Goal: Task Accomplishment & Management: Use online tool/utility

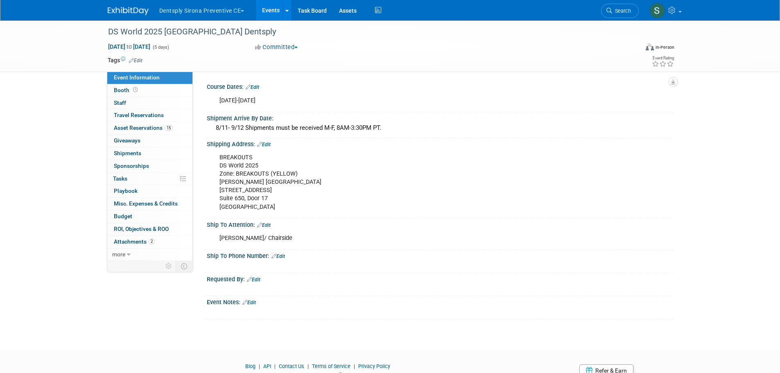
drag, startPoint x: 0, startPoint y: 0, endPoint x: 197, endPoint y: 11, distance: 197.4
click at [197, 11] on button "Dentsply Sirona Preventive CE" at bounding box center [207, 9] width 96 height 18
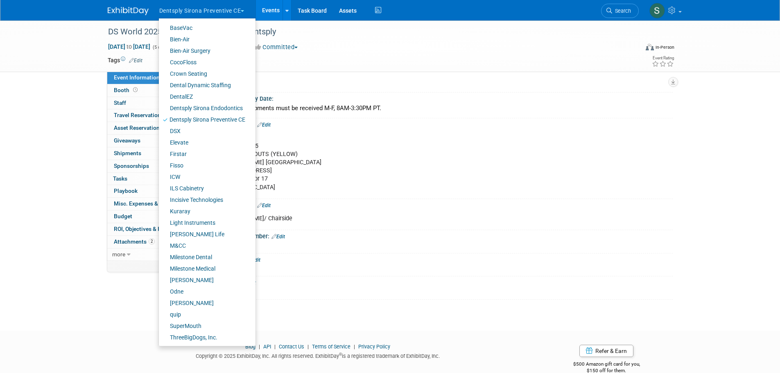
scroll to position [35, 0]
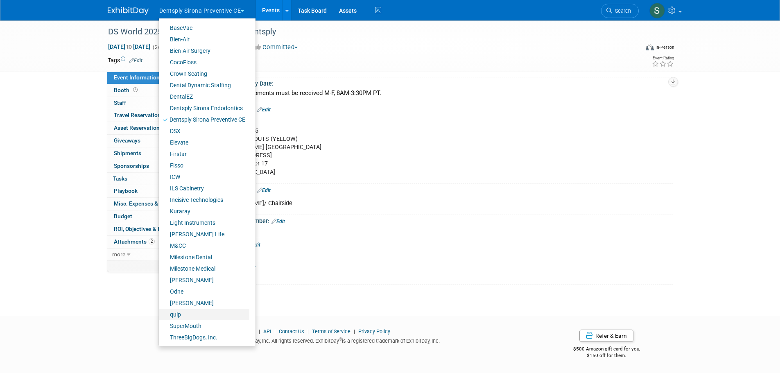
click at [185, 317] on link "quip" at bounding box center [204, 314] width 91 height 11
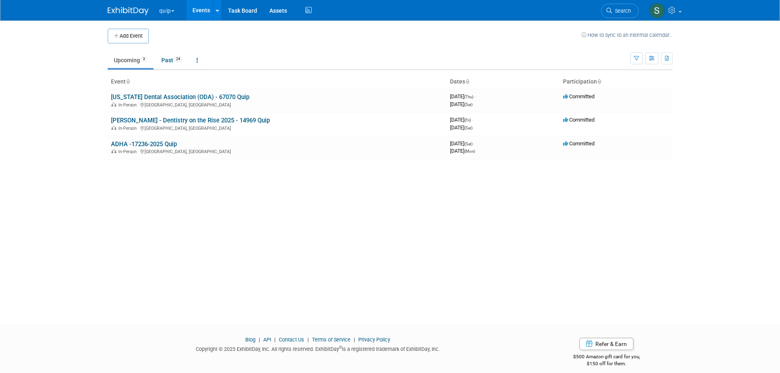
click at [171, 96] on link "[US_STATE] Dental Association (ODA) - 67070 Quip" at bounding box center [180, 96] width 138 height 7
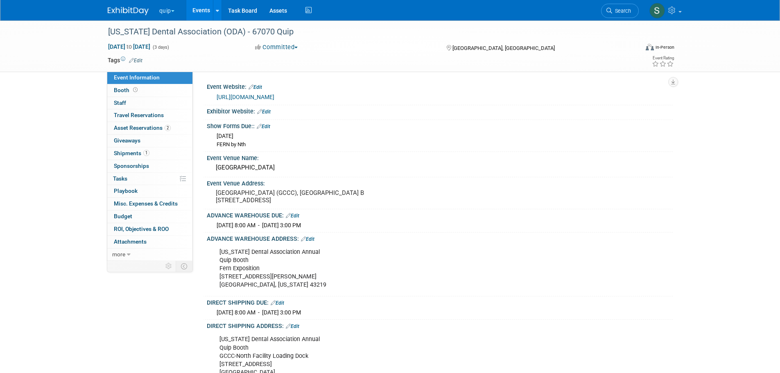
click at [150, 126] on span "Asset Reservations 2" at bounding box center [142, 128] width 57 height 7
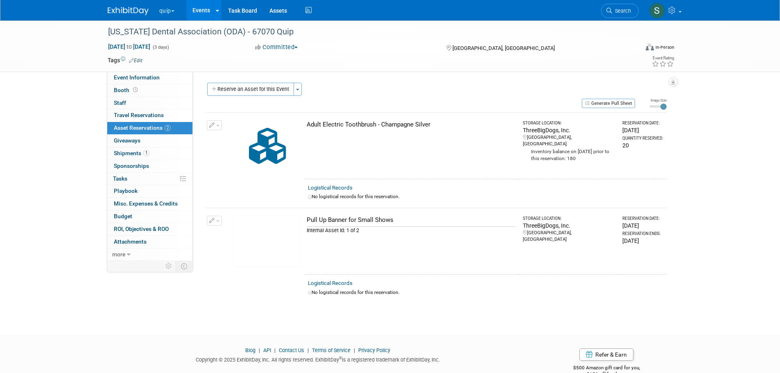
click at [264, 90] on button "Reserve an Asset for this Event" at bounding box center [250, 89] width 87 height 13
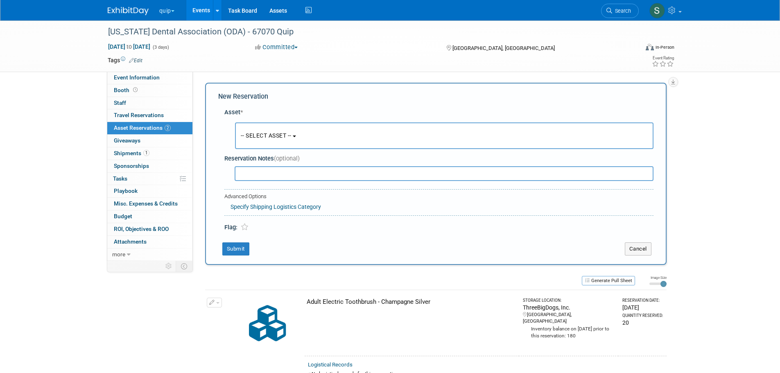
scroll to position [8, 0]
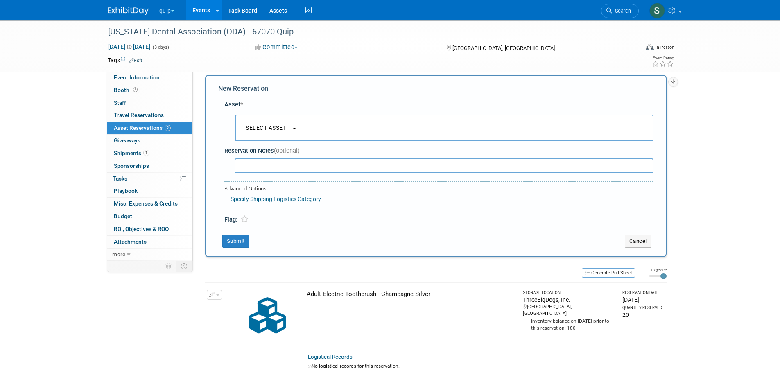
click at [267, 131] on span "-- SELECT ASSET --" at bounding box center [266, 128] width 51 height 7
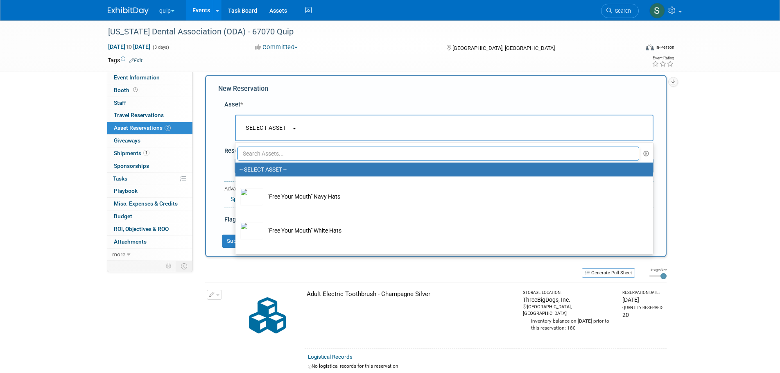
click at [276, 154] on input "text" at bounding box center [439, 154] width 402 height 14
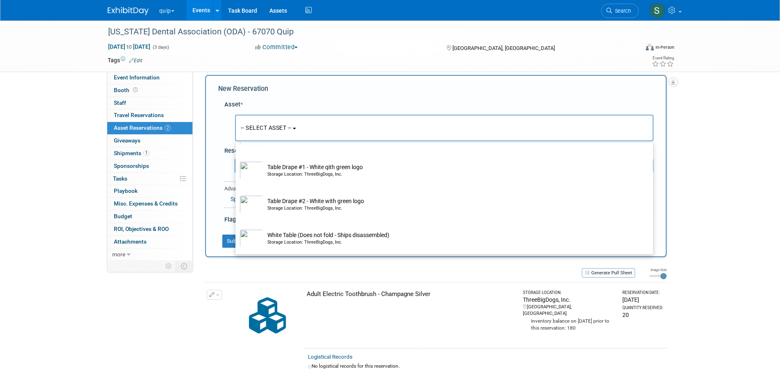
scroll to position [196, 0]
type input "table"
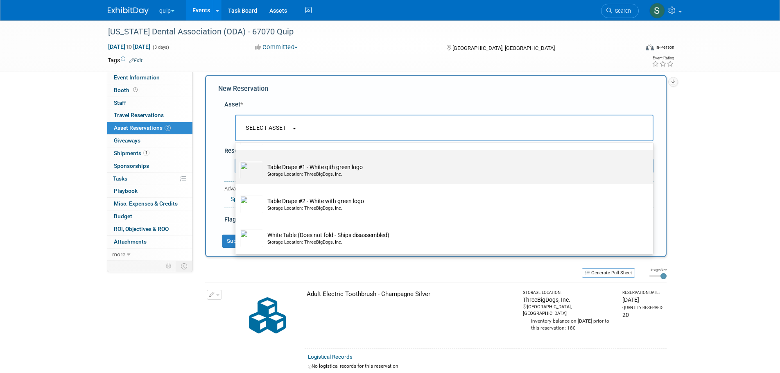
click at [333, 166] on td "Table Drape #1 - White qith green logo Storage Location: ThreeBigDogs, Inc." at bounding box center [450, 170] width 374 height 18
click at [237, 160] on input "Table Drape #1 - White qith green logo Storage Location: ThreeBigDogs, Inc." at bounding box center [233, 157] width 5 height 5
select select "10714249"
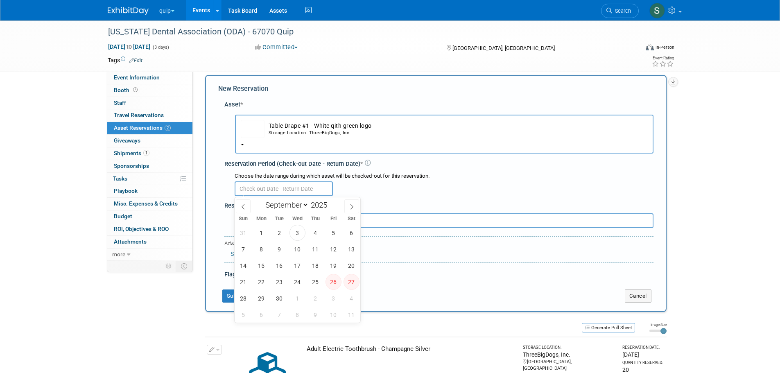
click at [293, 193] on input "text" at bounding box center [284, 188] width 98 height 15
click at [295, 233] on span "3" at bounding box center [298, 233] width 16 height 16
type input "Sep 3, 2025"
click at [295, 233] on span "3" at bounding box center [298, 233] width 16 height 16
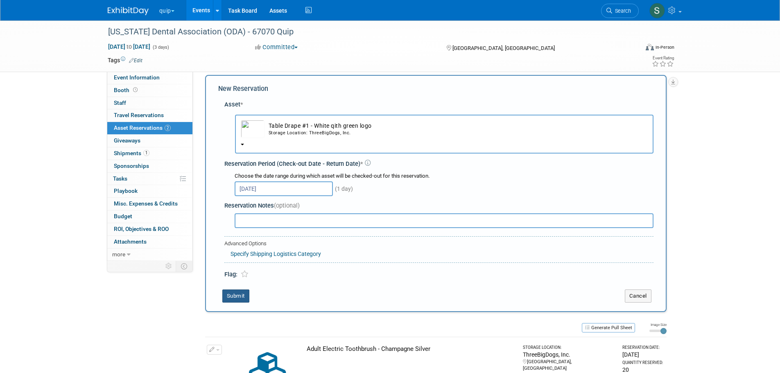
click at [238, 293] on button "Submit" at bounding box center [235, 296] width 27 height 13
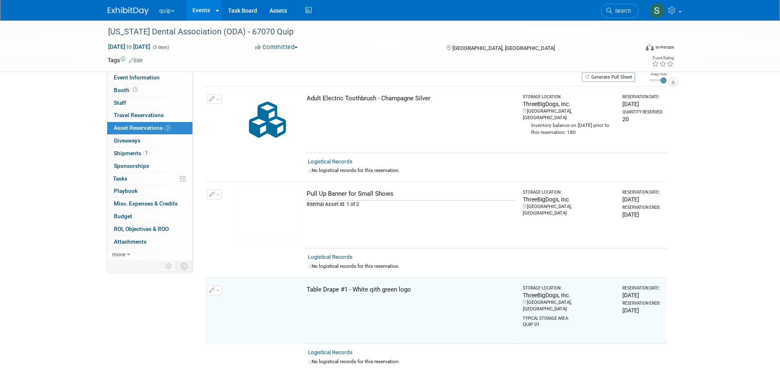
scroll to position [41, 0]
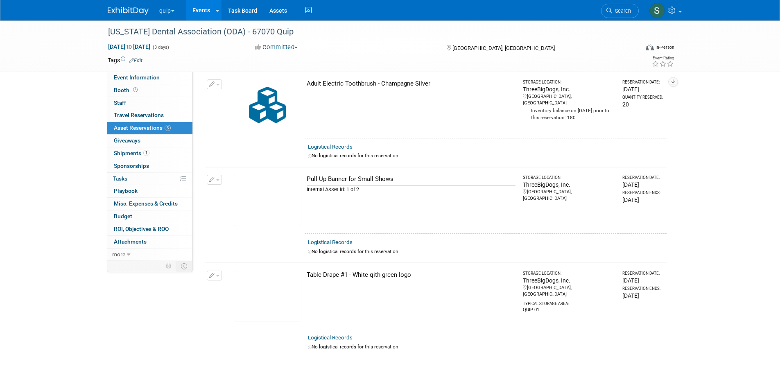
click at [199, 12] on link "Events" at bounding box center [201, 10] width 30 height 20
